Goal: Information Seeking & Learning: Learn about a topic

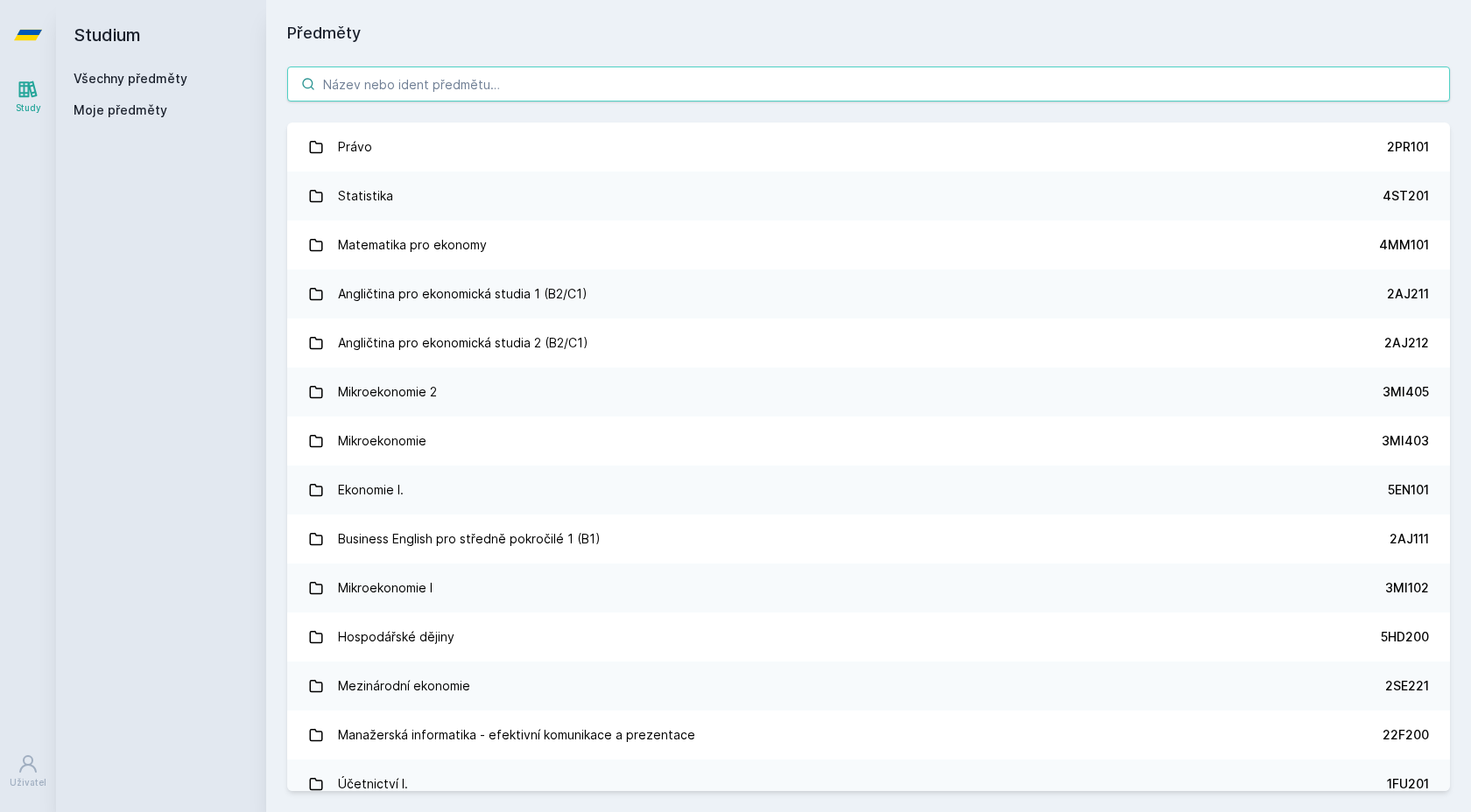
click at [420, 91] on input "search" at bounding box center [868, 83] width 1163 height 35
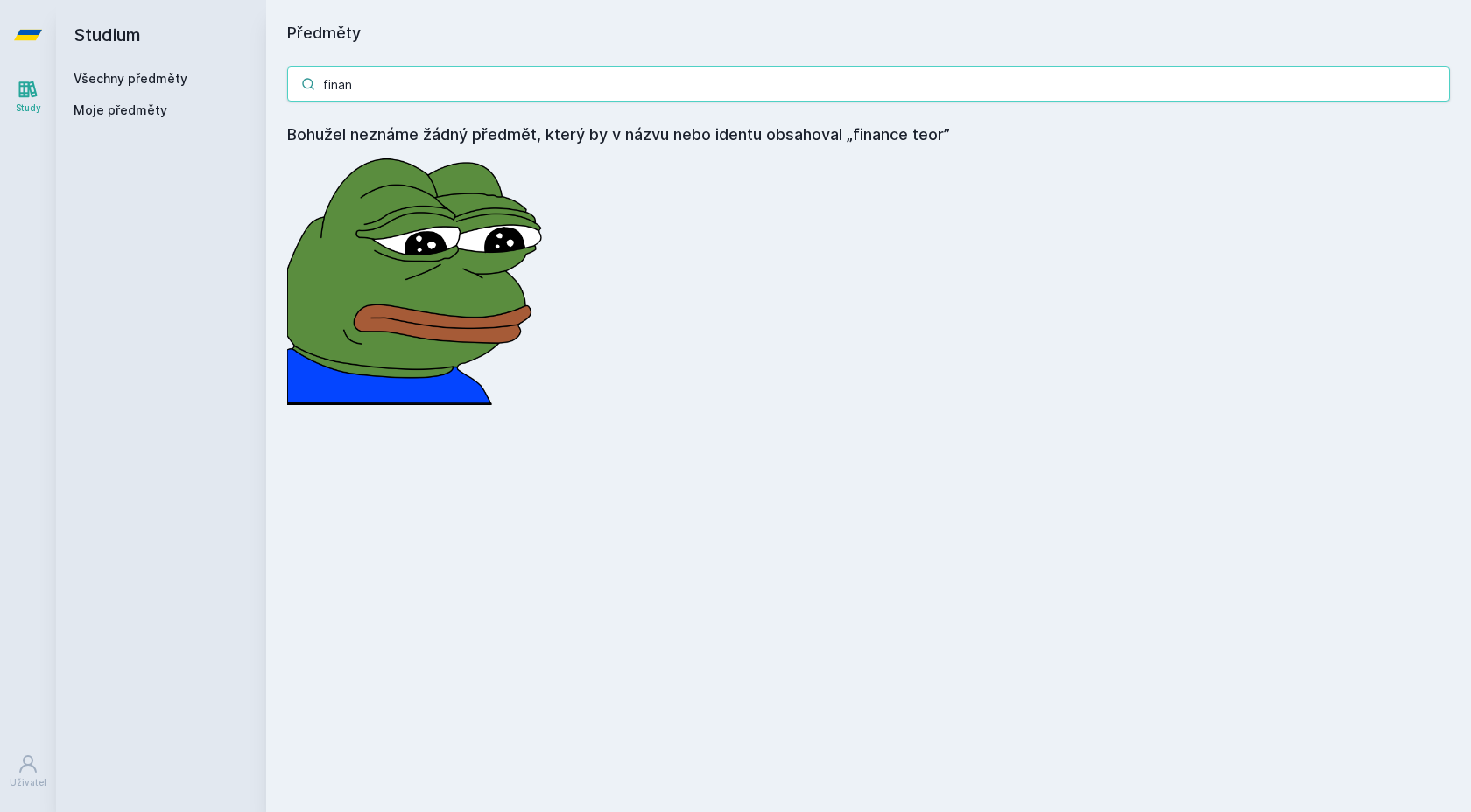
type input "fina"
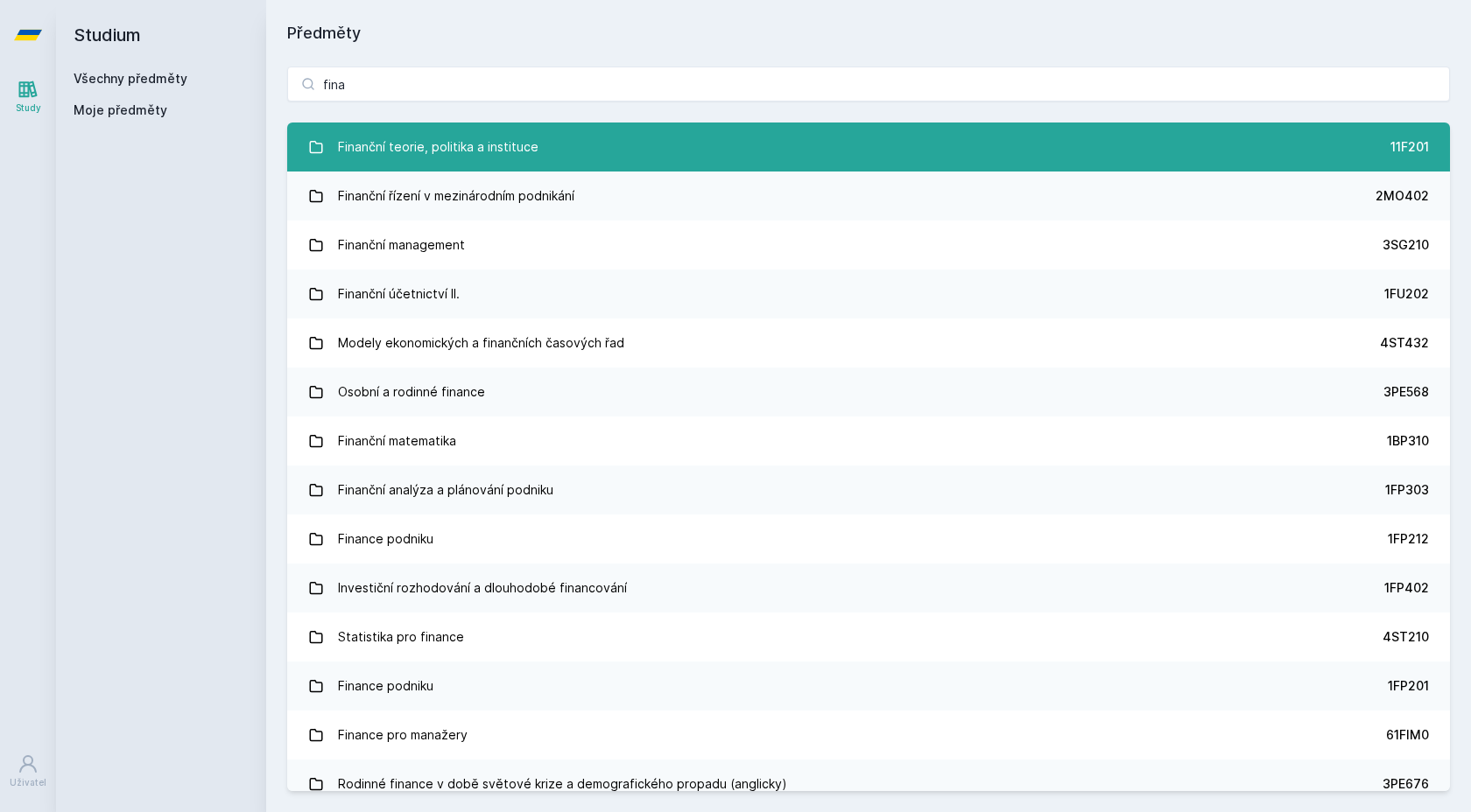
click at [605, 155] on link "Finanční teorie, politika a instituce 11F201" at bounding box center [868, 147] width 1163 height 49
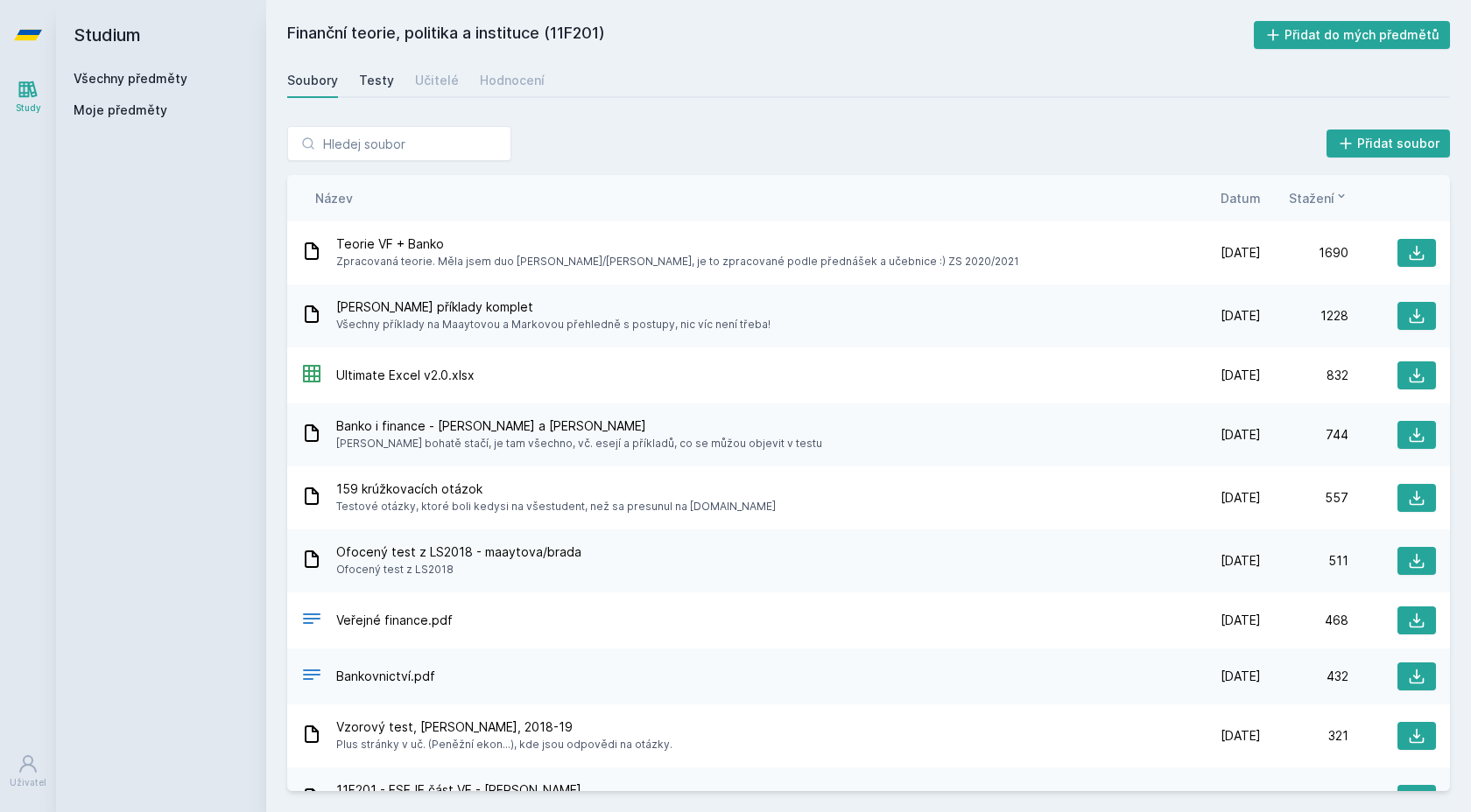
click at [378, 75] on div "Testy" at bounding box center [376, 80] width 35 height 18
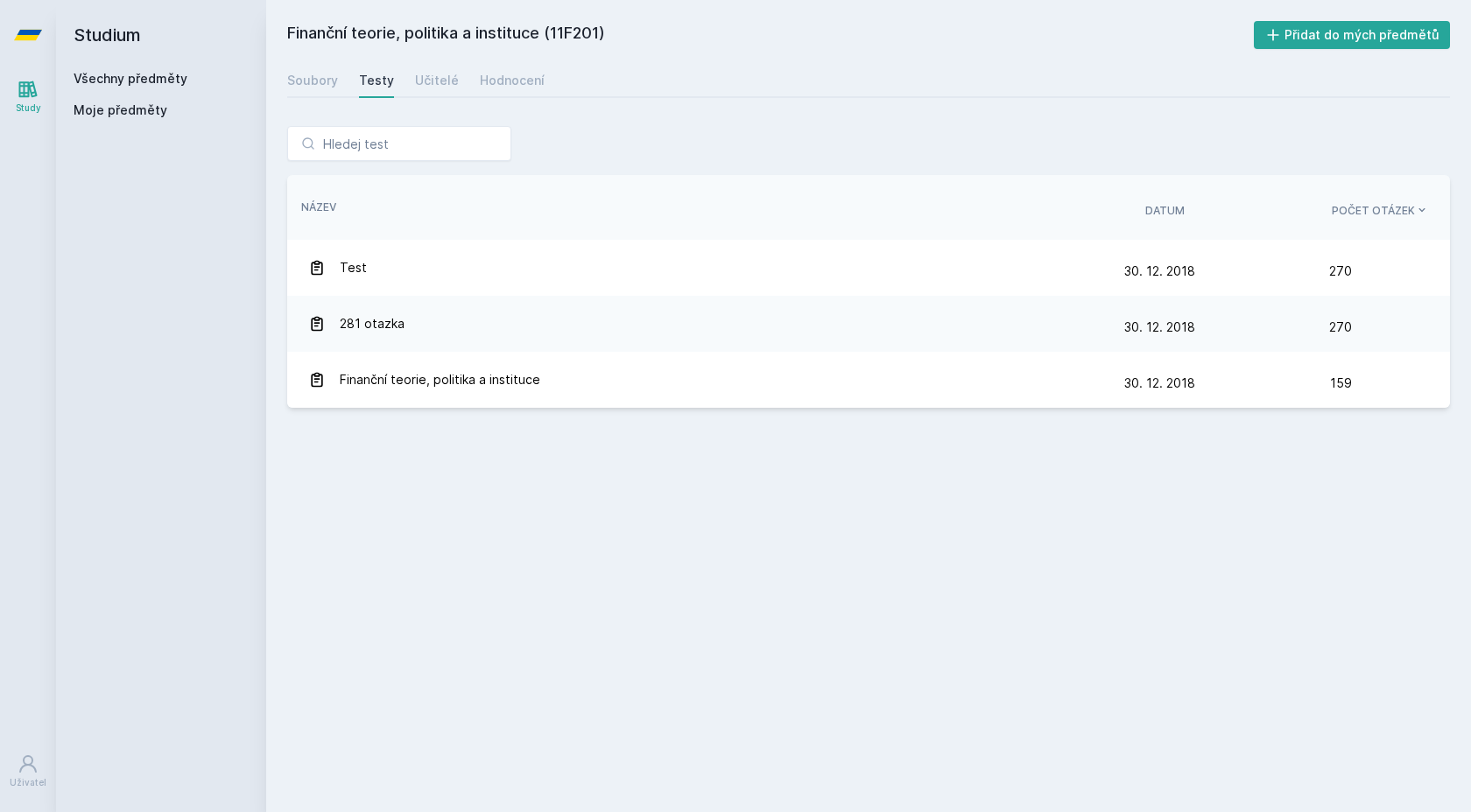
click at [336, 89] on div "Soubory Testy Učitelé Hodnocení" at bounding box center [868, 80] width 1163 height 35
click at [293, 63] on link "Soubory" at bounding box center [313, 80] width 51 height 35
